Goal: Information Seeking & Learning: Learn about a topic

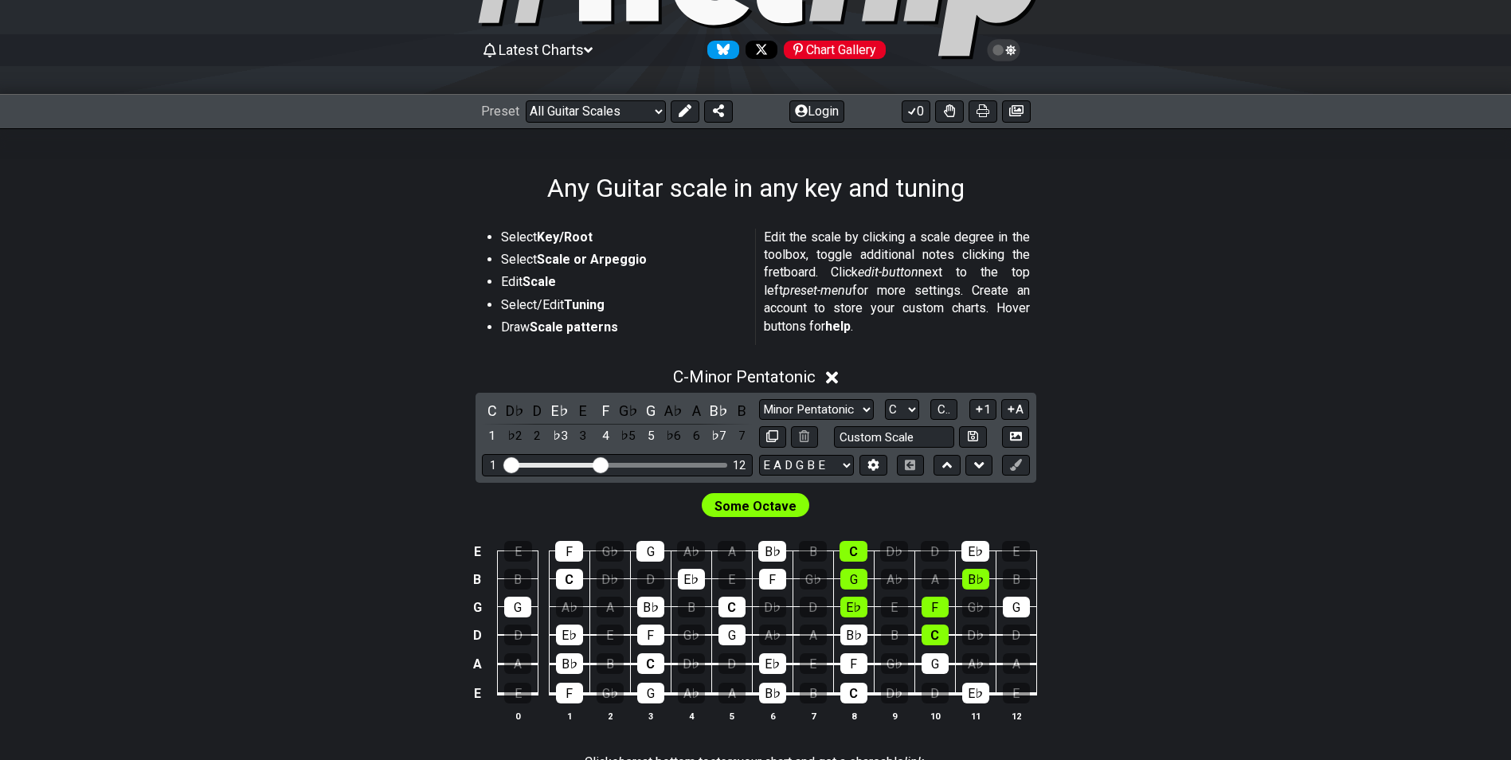
scroll to position [159, 0]
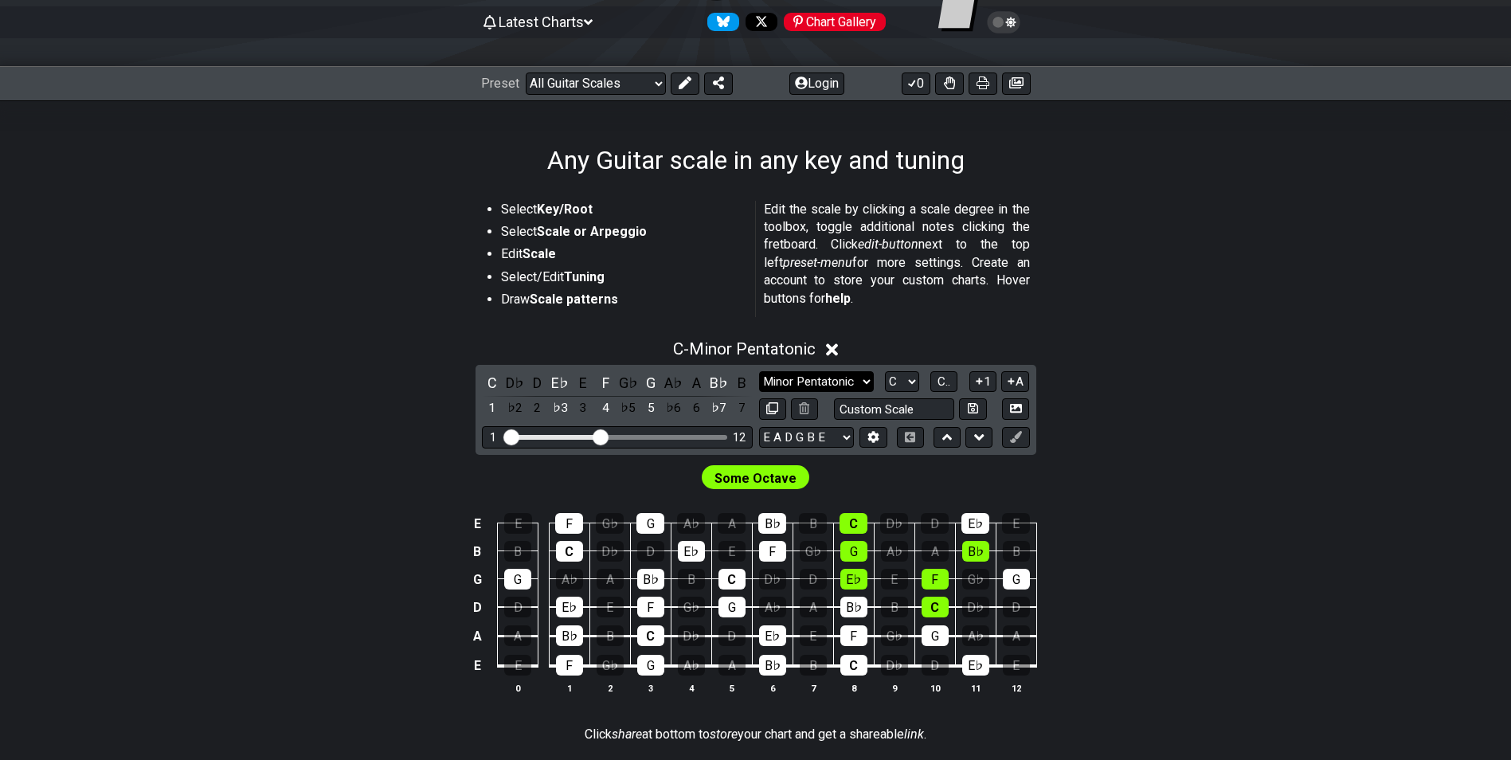
click at [865, 379] on select "Minor Pentatonic Root Minor Pentatonic Major Pentatonic Minor Blues Major Blues…" at bounding box center [816, 382] width 115 height 22
click at [879, 384] on div "Minor Pentatonic Root Minor Pentatonic Major Pentatonic Minor Blues Major Blues…" at bounding box center [894, 382] width 271 height 22
select select "A"
click at [885, 371] on select "A♭ A A♯ B♭ B C C♯ D♭ D D♯ E♭ E F F♯ G♭ G G♯" at bounding box center [902, 382] width 34 height 22
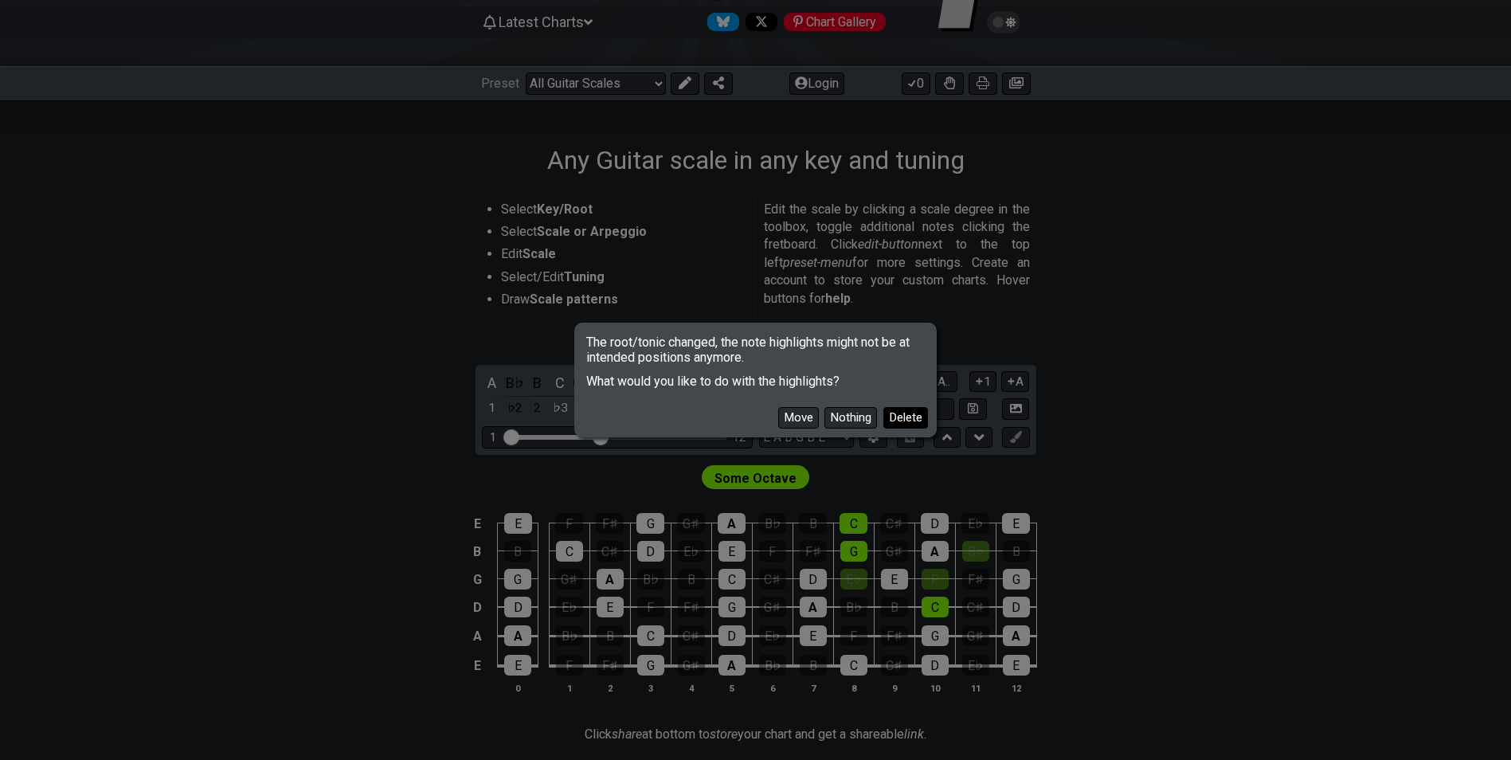
click at [898, 417] on button "Delete" at bounding box center [905, 418] width 45 height 22
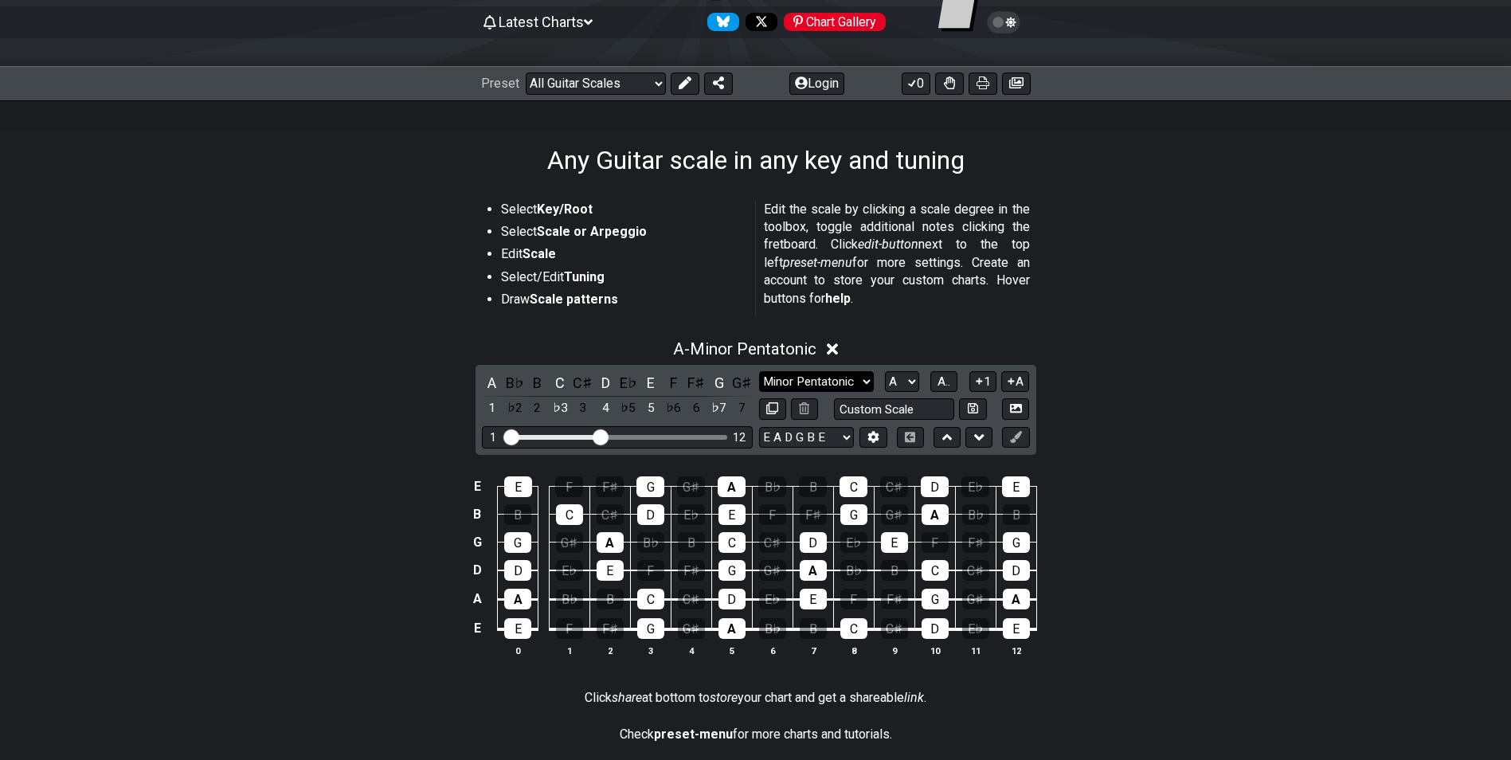
click at [864, 378] on select "Minor Pentatonic Root Minor Pentatonic Major Pentatonic Minor Blues Major Blues…" at bounding box center [816, 382] width 115 height 22
click at [759, 371] on select "Minor Pentatonic Root Minor Pentatonic Major Pentatonic Minor Blues Major Blues…" at bounding box center [816, 382] width 115 height 22
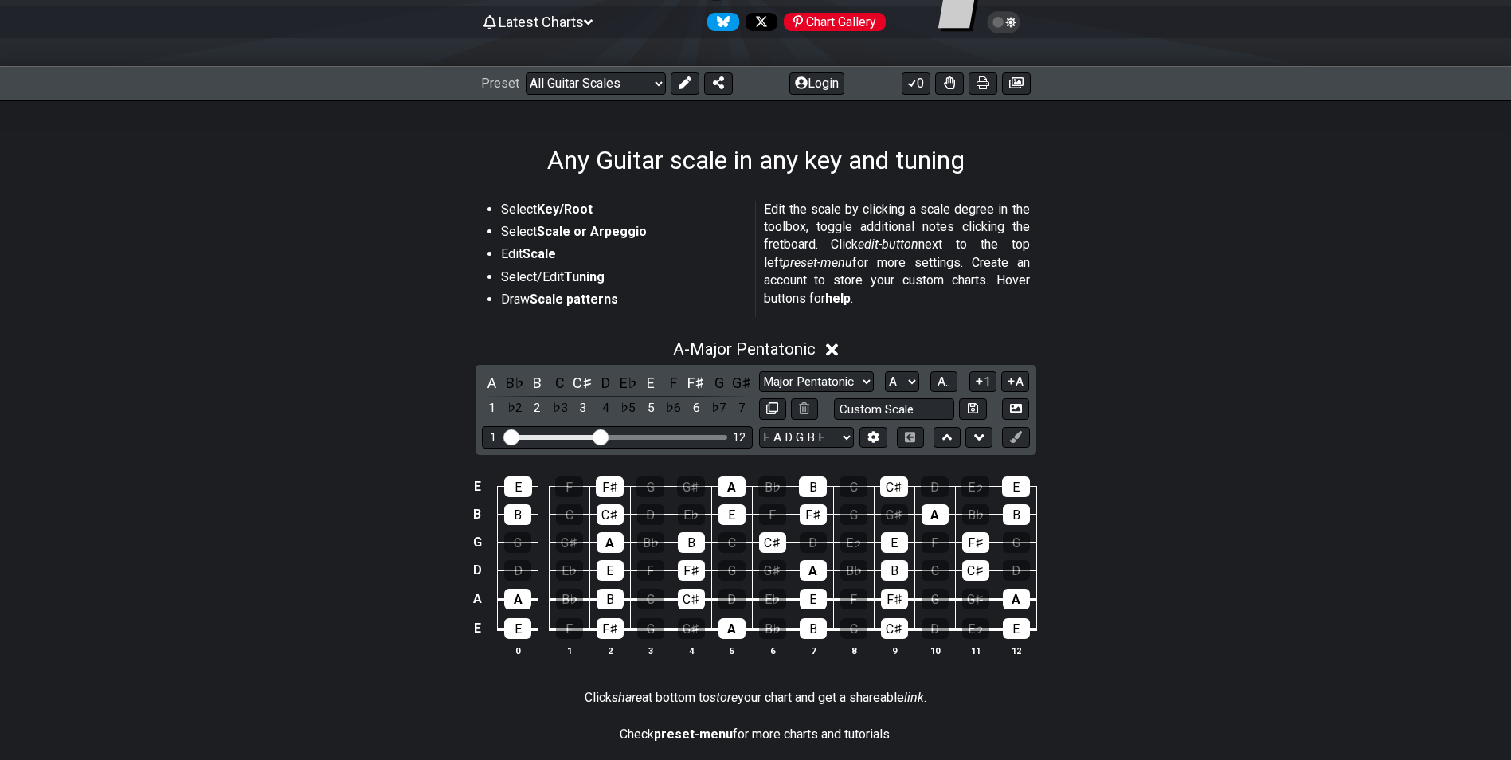
click at [1145, 521] on div "E E F F♯ G G♯ A B♭ B C C♯ D E♭ E B B C C♯ D E♭ E F F♯ G G♯ A B♭ B G G G♯ A B♭ B…" at bounding box center [756, 568] width 1243 height 224
click at [596, 450] on div "A B♭ B C C♯ D E♭ E F F♯ G G♯ 1 ♭2 2 ♭3 3 4 ♭5 5 ♭6 6 ♭7 7 Minor Pentatonic Root…" at bounding box center [756, 410] width 561 height 90
drag, startPoint x: 597, startPoint y: 437, endPoint x: 618, endPoint y: 441, distance: 21.9
click at [618, 436] on input "Visible fret range" at bounding box center [617, 436] width 226 height 0
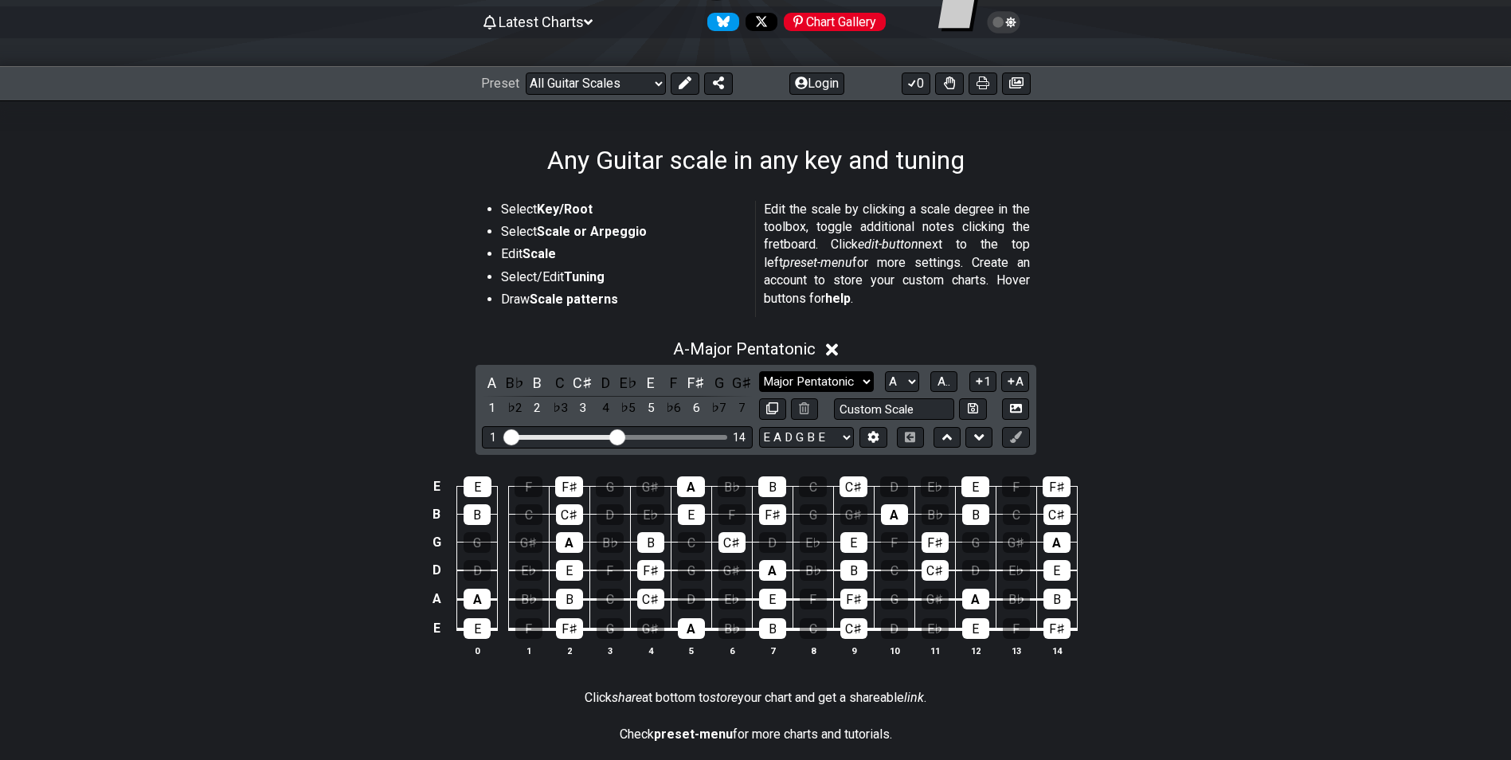
click at [866, 386] on select "Minor Pentatonic Root Minor Pentatonic Major Pentatonic Minor Blues Major Blues…" at bounding box center [816, 382] width 115 height 22
click at [759, 371] on select "Minor Pentatonic Root Minor Pentatonic Major Pentatonic Minor Blues Major Blues…" at bounding box center [816, 382] width 115 height 22
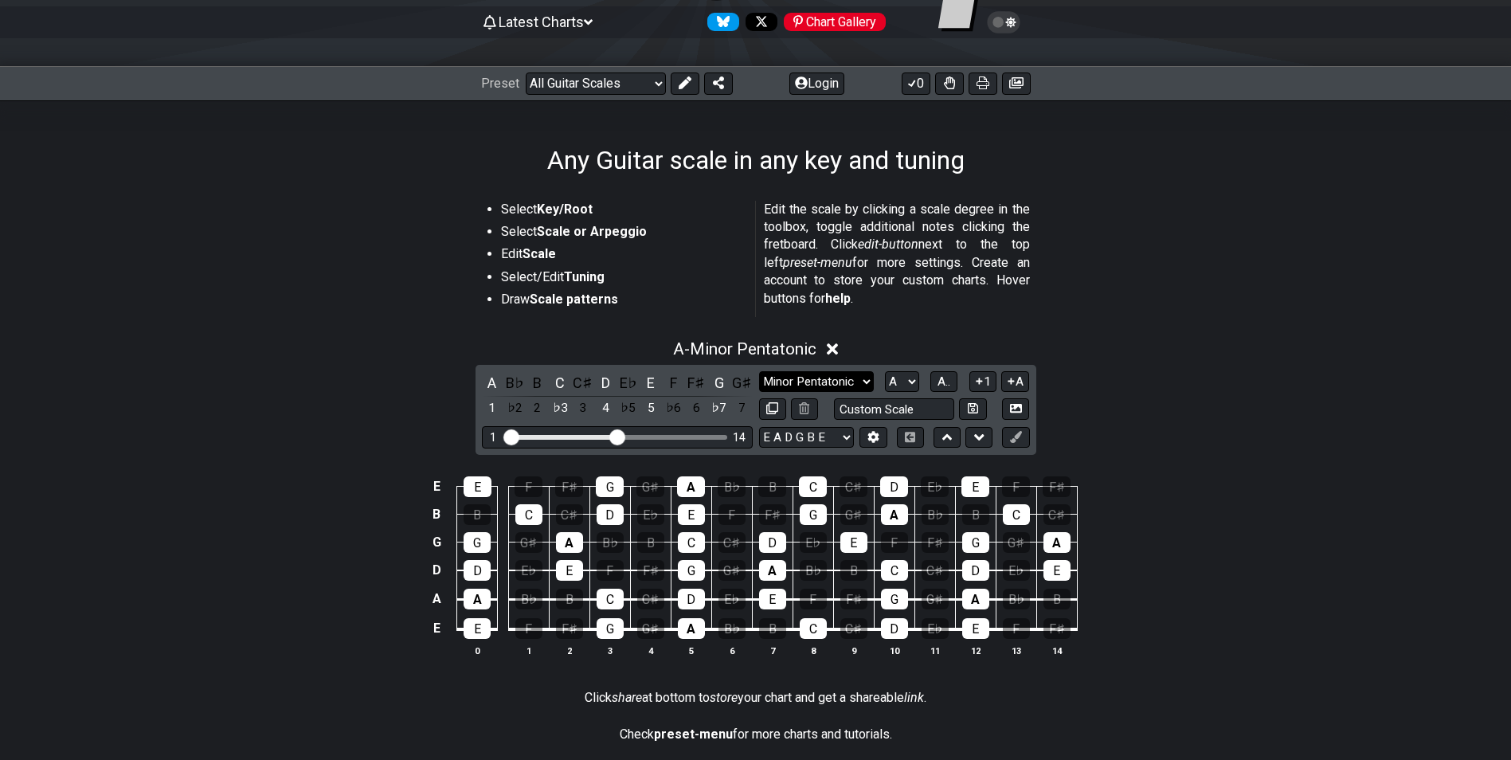
click at [870, 382] on select "Minor Pentatonic Root Minor Pentatonic Major Pentatonic Minor Blues Major Blues…" at bounding box center [816, 382] width 115 height 22
click at [759, 371] on select "Minor Pentatonic Root Minor Pentatonic Major Pentatonic Minor Blues Major Blues…" at bounding box center [816, 382] width 115 height 22
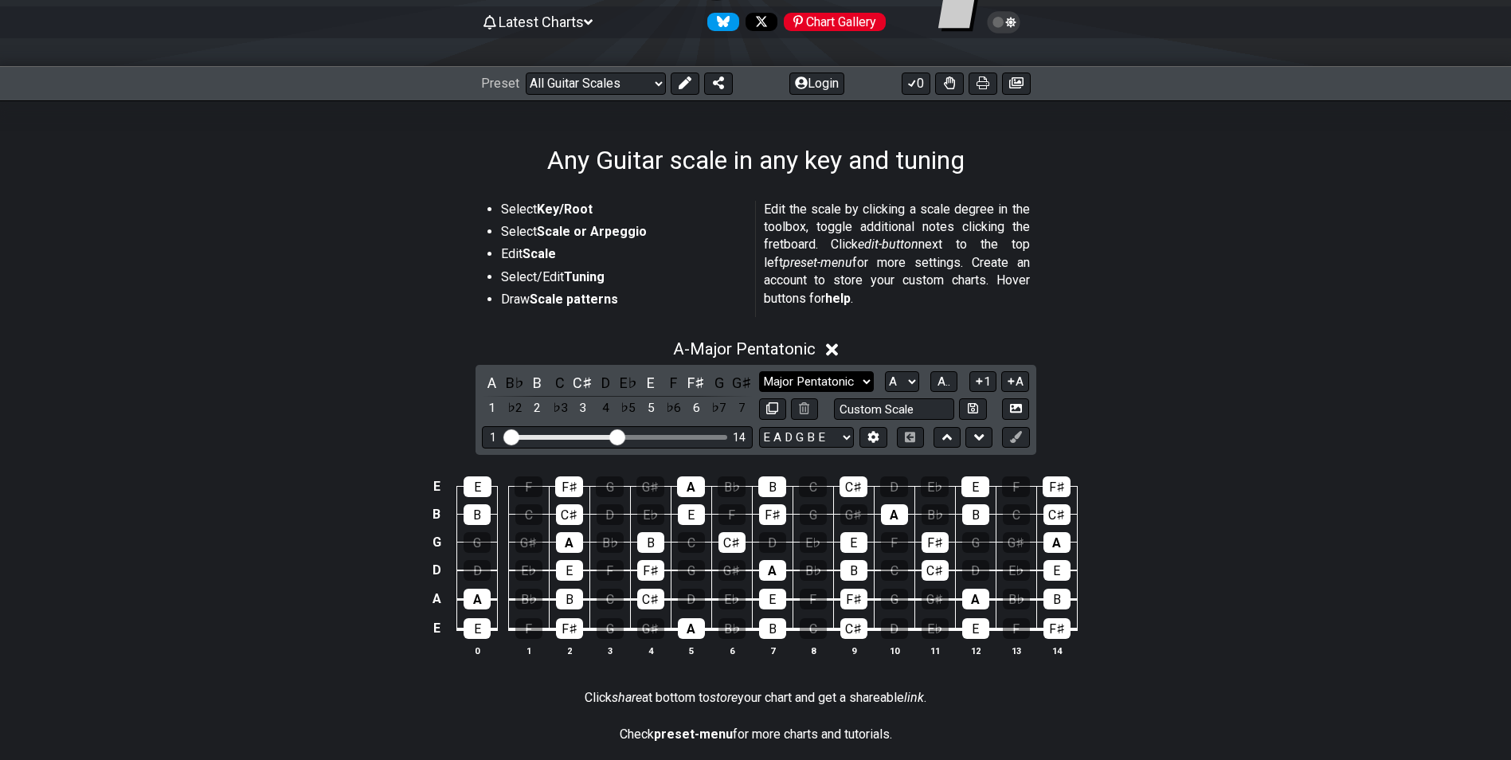
click at [865, 381] on select "Minor Pentatonic Root Minor Pentatonic Major Pentatonic Minor Blues Major Blues…" at bounding box center [816, 382] width 115 height 22
select select "Minor Pentatonic"
click at [759, 371] on select "Minor Pentatonic Root Minor Pentatonic Major Pentatonic Minor Blues Major Blues…" at bounding box center [816, 382] width 115 height 22
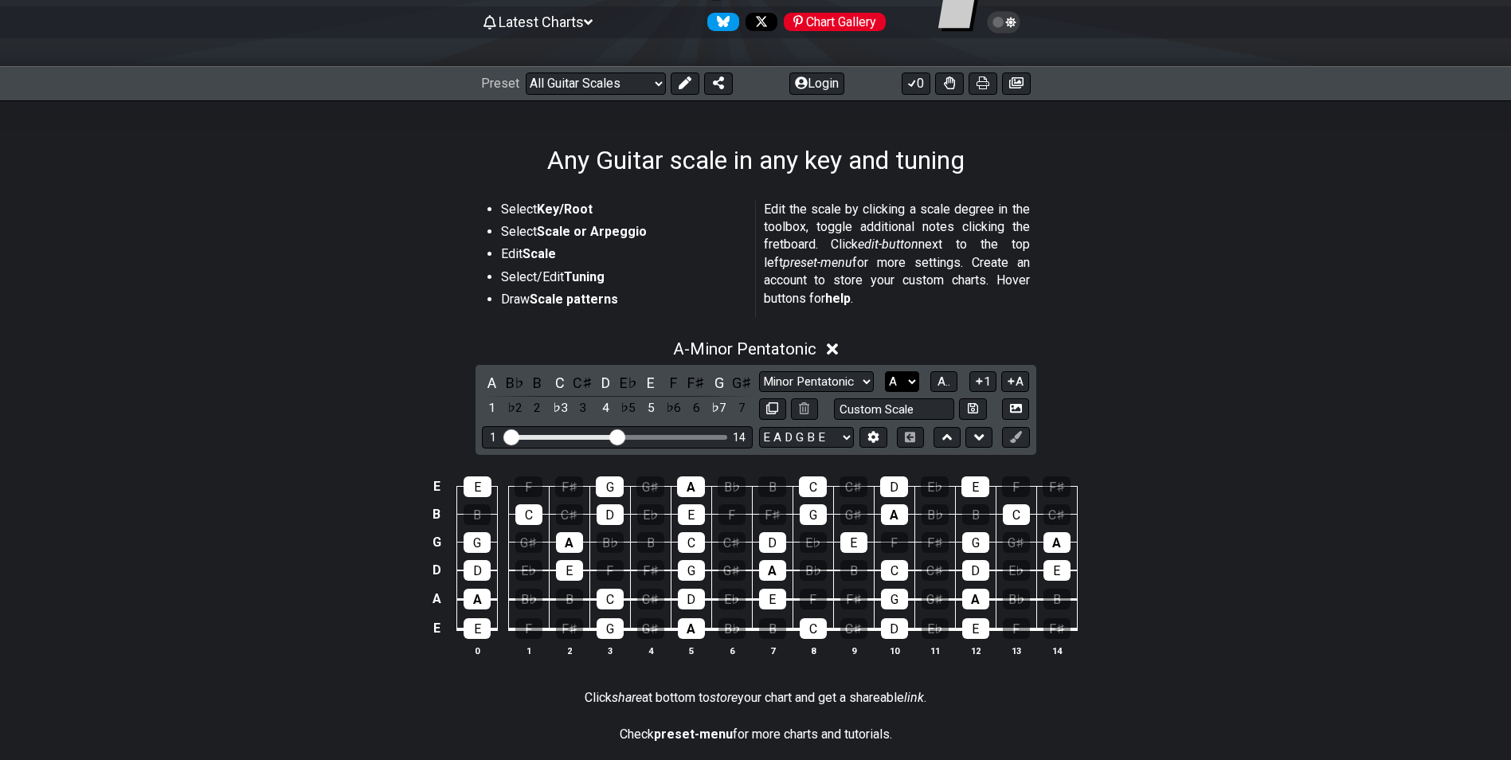
click at [908, 381] on select "A♭ A A♯ B♭ B C C♯ D♭ D D♯ E♭ E F F♯ G♭ G G♯" at bounding box center [902, 382] width 34 height 22
select select "E"
click at [885, 371] on select "A♭ A A♯ B♭ B C C♯ D♭ D D♯ E♭ E F F♯ G♭ G G♯" at bounding box center [902, 382] width 34 height 22
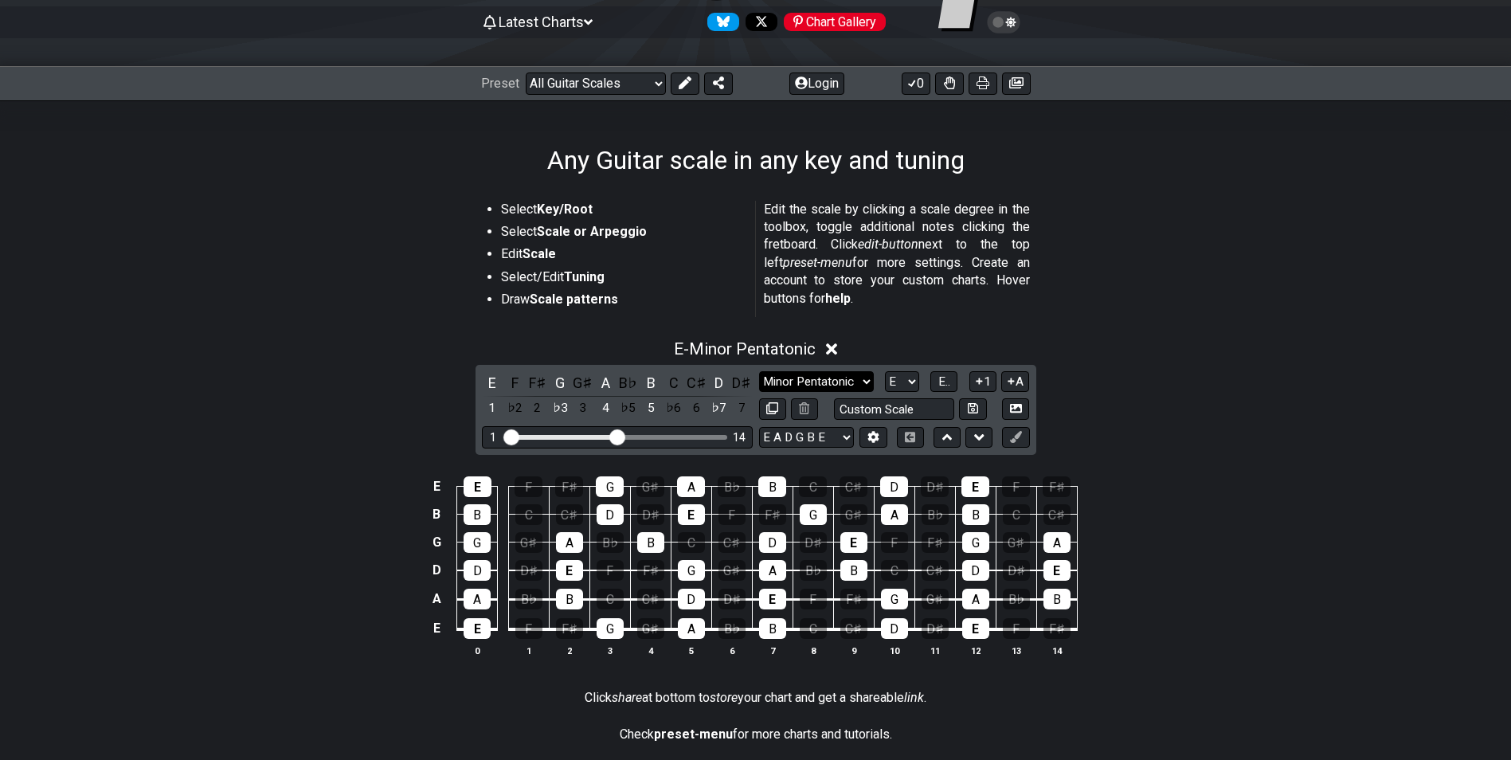
click at [867, 381] on select "Minor Pentatonic Root Minor Pentatonic Major Pentatonic Minor Blues Major Blues…" at bounding box center [816, 382] width 115 height 22
select select "Major Pentatonic"
click at [759, 371] on select "Minor Pentatonic Root Minor Pentatonic Major Pentatonic Minor Blues Major Blues…" at bounding box center [816, 382] width 115 height 22
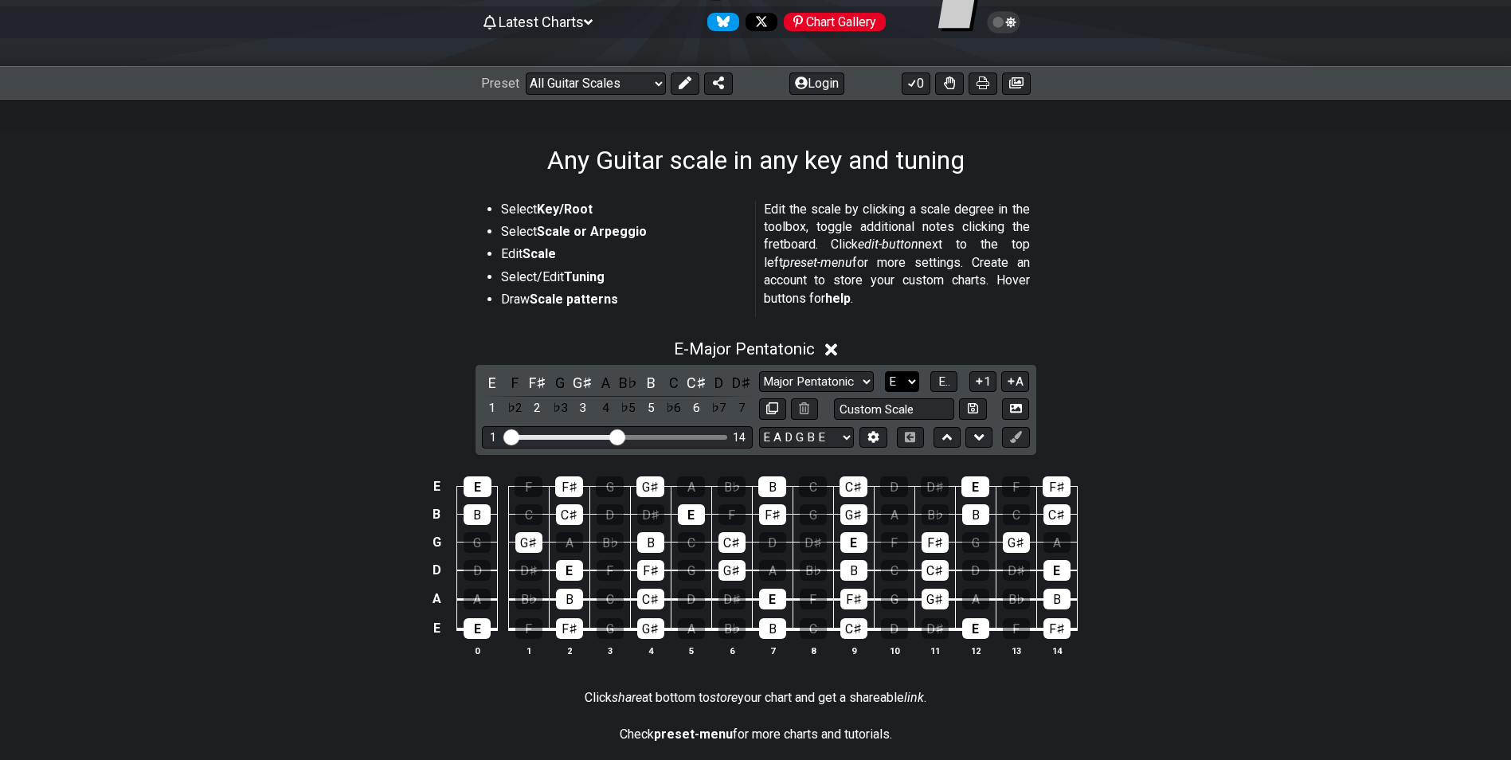
click at [910, 385] on select "A♭ A A♯ B♭ B C C♯ D♭ D D♯ E♭ E F F♯ G♭ G G♯" at bounding box center [902, 382] width 34 height 22
select select "A"
click at [885, 371] on select "A♭ A A♯ B♭ B C C♯ D♭ D D♯ E♭ E F F♯ G♭ G G♯" at bounding box center [902, 382] width 34 height 22
